Goal: Task Accomplishment & Management: Use online tool/utility

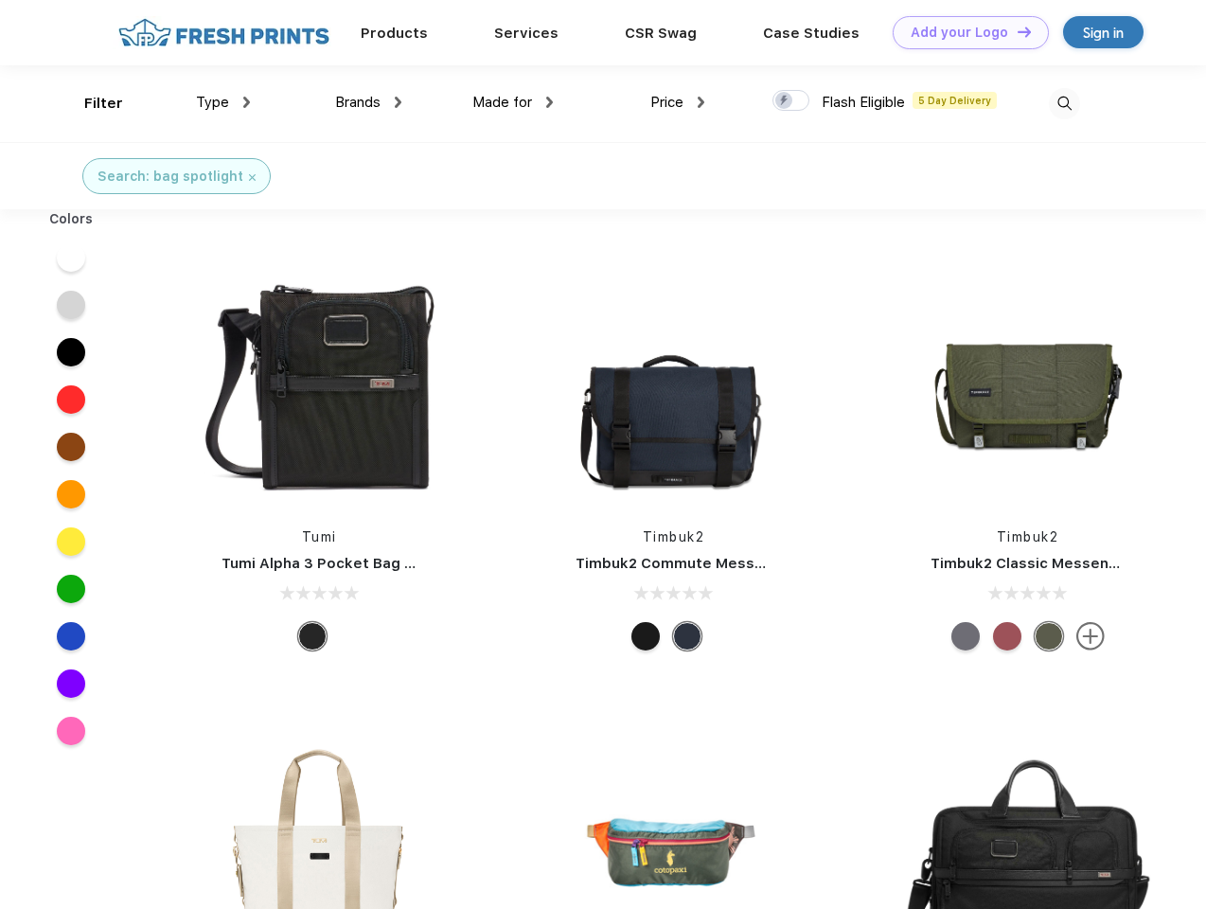
click at [964, 32] on link "Add your Logo Design Tool" at bounding box center [971, 32] width 156 height 33
click at [0, 0] on div "Design Tool" at bounding box center [0, 0] width 0 height 0
click at [1016, 31] on link "Add your Logo Design Tool" at bounding box center [971, 32] width 156 height 33
click at [91, 103] on div "Filter" at bounding box center [103, 104] width 39 height 22
click at [223, 102] on span "Type" at bounding box center [212, 102] width 33 height 17
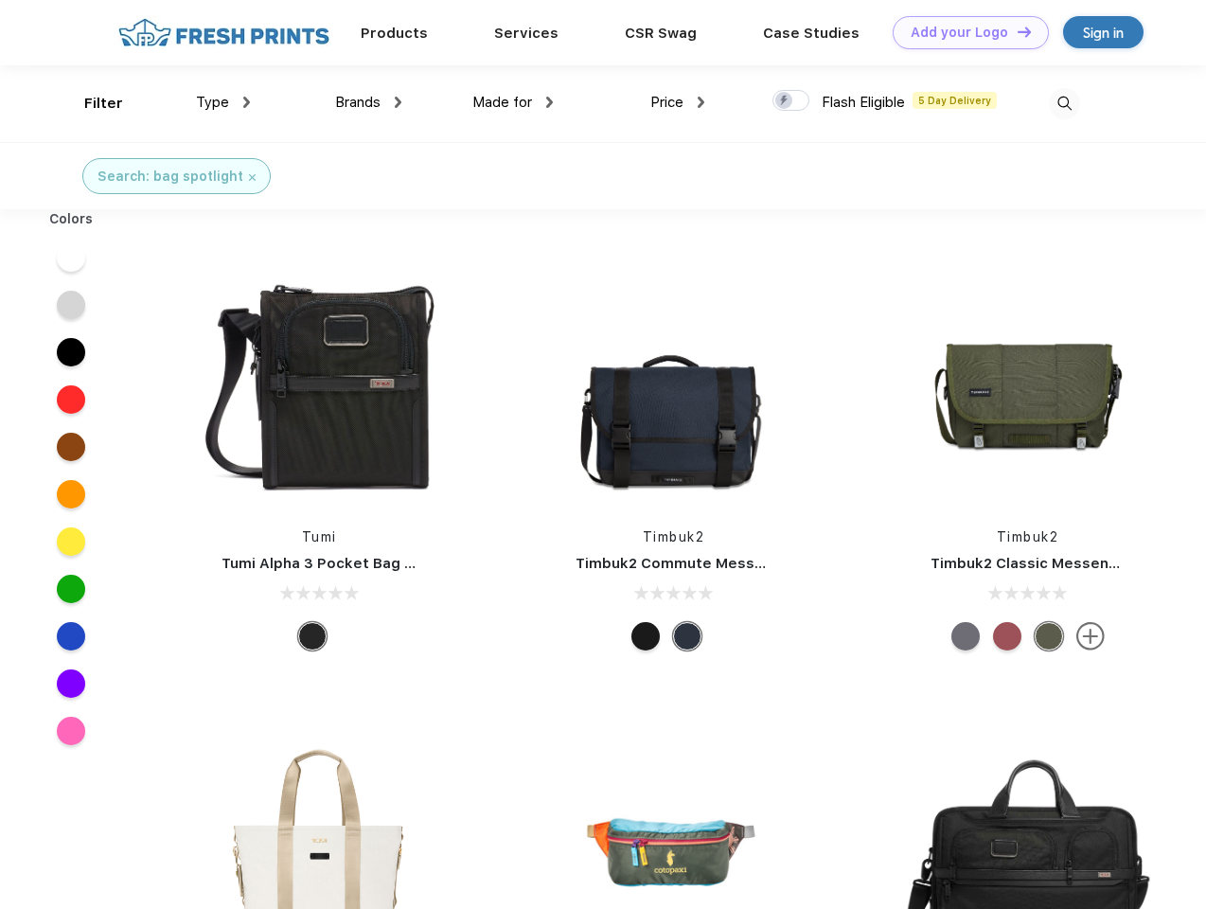
click at [368, 102] on span "Brands" at bounding box center [357, 102] width 45 height 17
click at [513, 102] on span "Made for" at bounding box center [503, 102] width 60 height 17
click at [678, 102] on span "Price" at bounding box center [667, 102] width 33 height 17
click at [792, 101] on div at bounding box center [791, 100] width 37 height 21
click at [785, 101] on input "checkbox" at bounding box center [779, 95] width 12 height 12
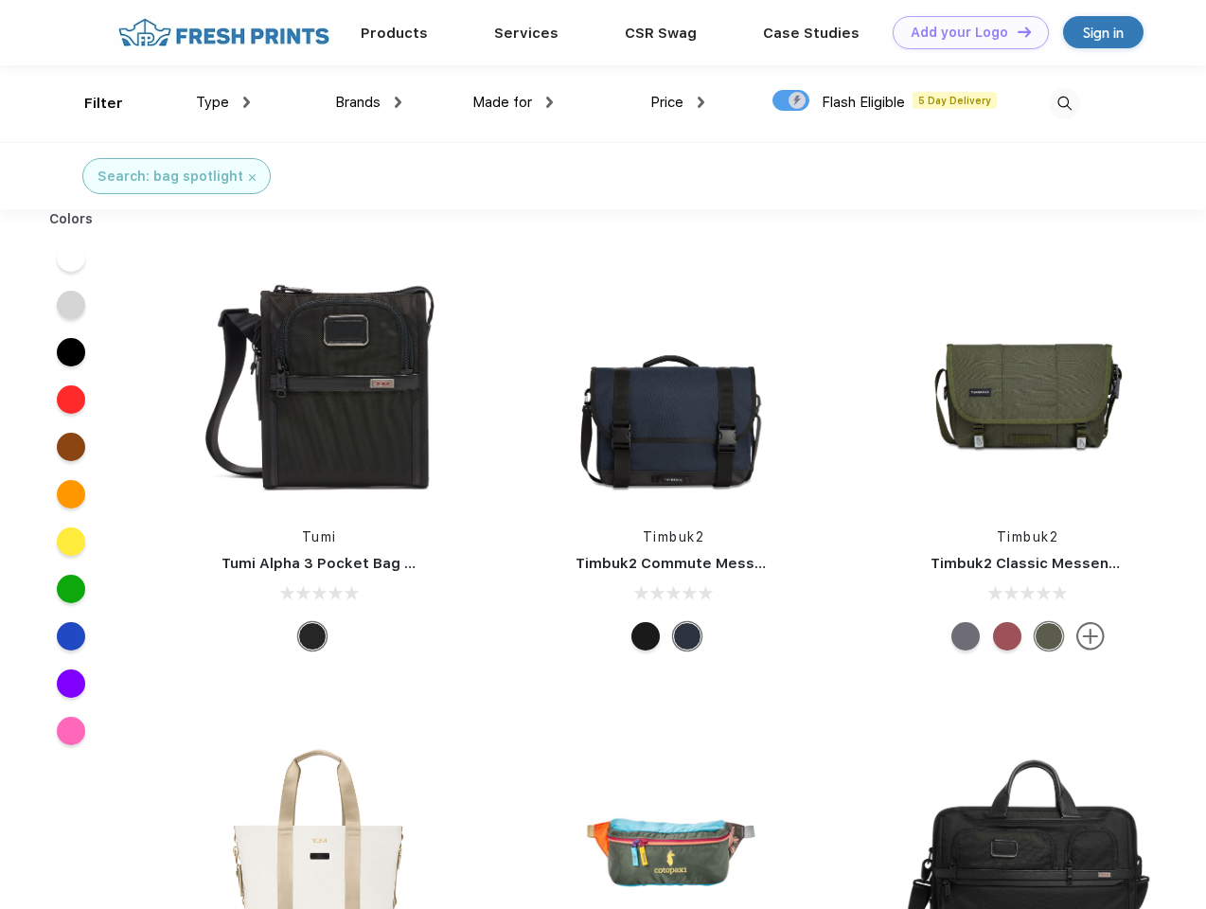
click at [1064, 103] on img at bounding box center [1064, 103] width 31 height 31
